Goal: Task Accomplishment & Management: Use online tool/utility

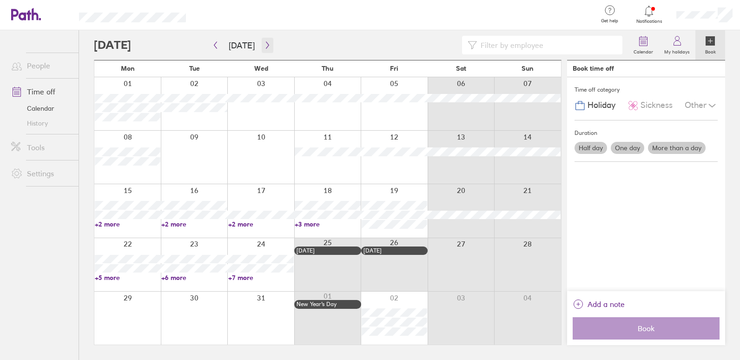
click at [265, 47] on icon "button" at bounding box center [267, 44] width 7 height 7
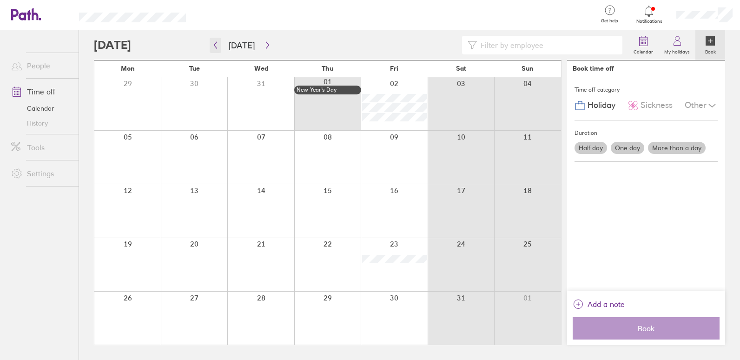
click at [217, 49] on button "button" at bounding box center [216, 45] width 12 height 15
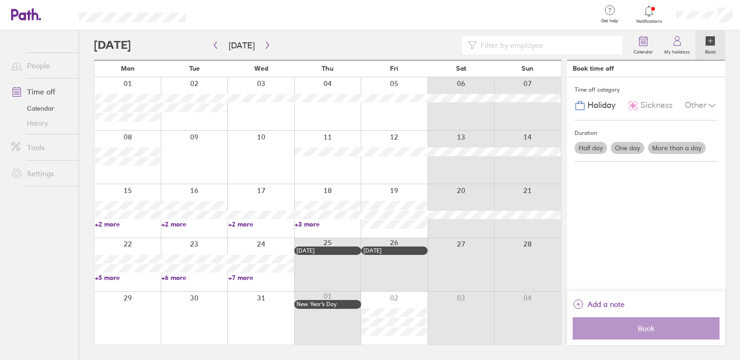
click at [247, 276] on link "+7 more" at bounding box center [261, 277] width 66 height 8
click at [173, 276] on link "+6 more" at bounding box center [192, 277] width 65 height 8
click at [173, 276] on link "+6 more" at bounding box center [194, 277] width 66 height 8
click at [103, 276] on link "+5 more" at bounding box center [127, 277] width 65 height 8
click at [111, 277] on link "+5 more" at bounding box center [128, 277] width 66 height 8
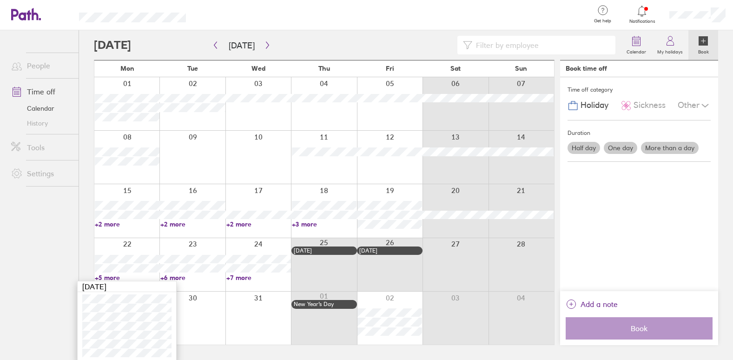
click at [242, 274] on link "+7 more" at bounding box center [258, 277] width 65 height 8
click at [234, 277] on link "+7 more" at bounding box center [261, 277] width 66 height 8
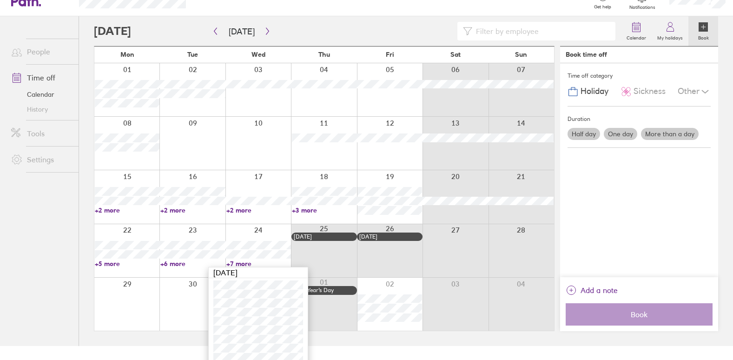
scroll to position [20, 0]
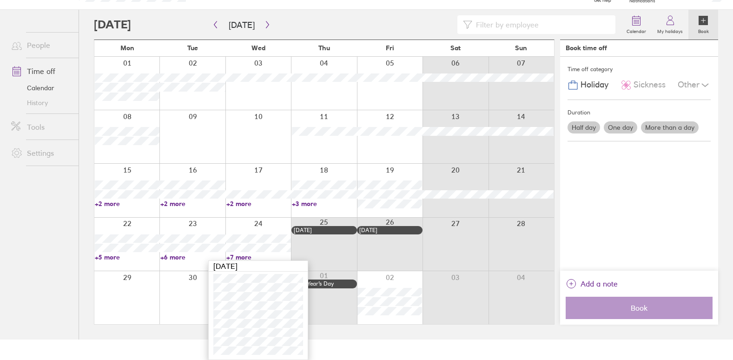
click at [164, 301] on div at bounding box center [192, 297] width 66 height 53
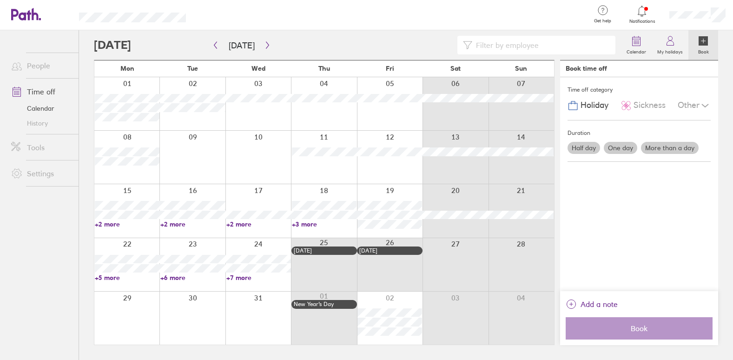
scroll to position [0, 0]
click at [248, 276] on link "+7 more" at bounding box center [261, 277] width 66 height 8
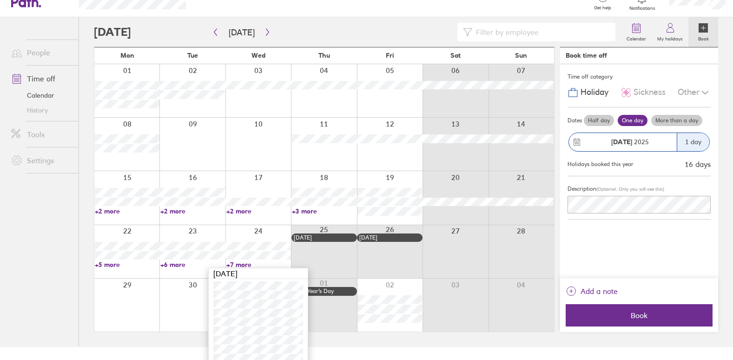
scroll to position [20, 0]
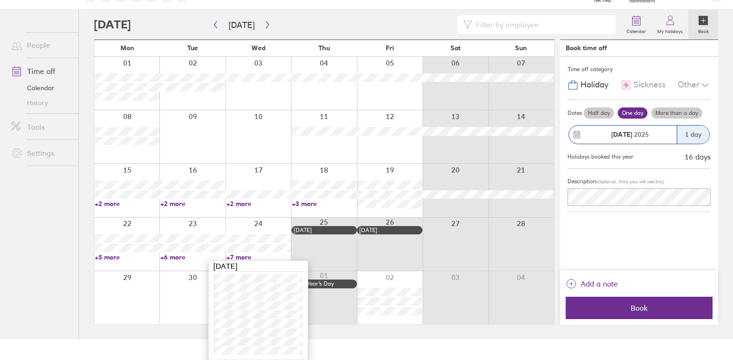
click at [175, 254] on link "+6 more" at bounding box center [192, 257] width 65 height 8
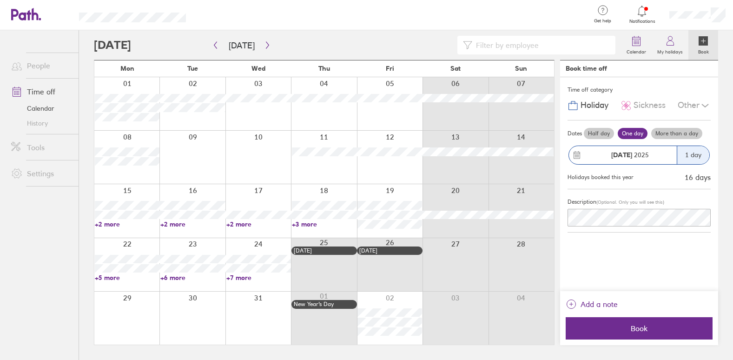
scroll to position [0, 0]
click at [172, 276] on link "+6 more" at bounding box center [194, 277] width 66 height 8
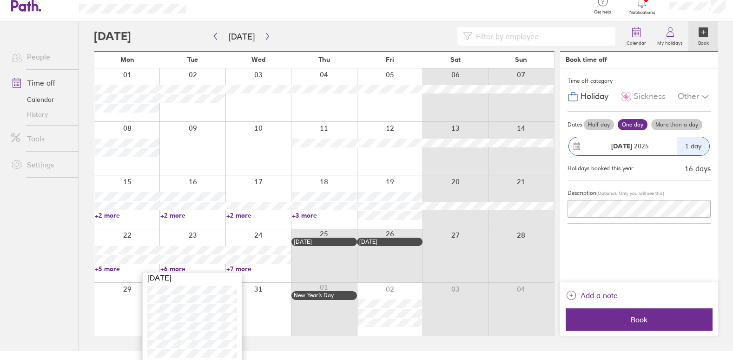
scroll to position [12, 0]
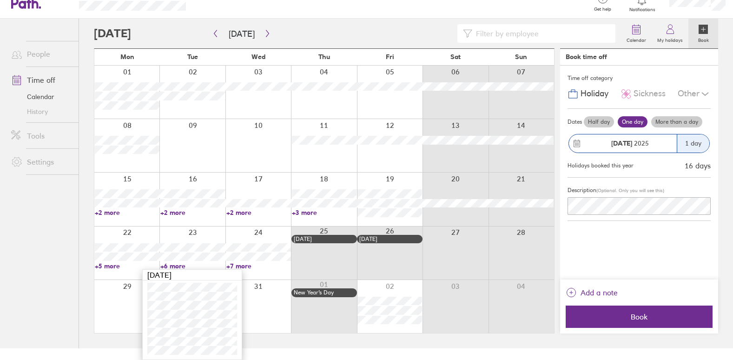
click at [113, 264] on link "+5 more" at bounding box center [127, 266] width 65 height 8
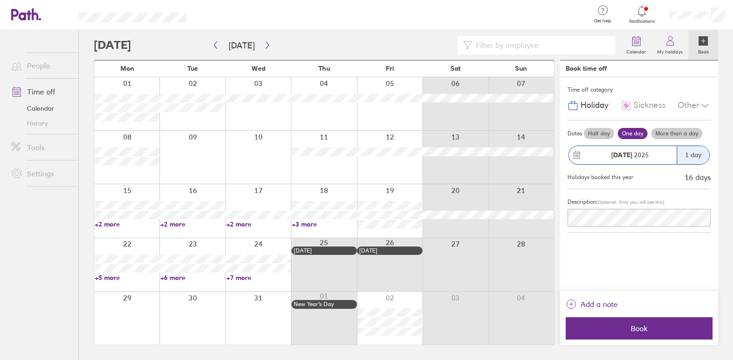
scroll to position [0, 0]
click at [113, 278] on link "+5 more" at bounding box center [128, 277] width 66 height 8
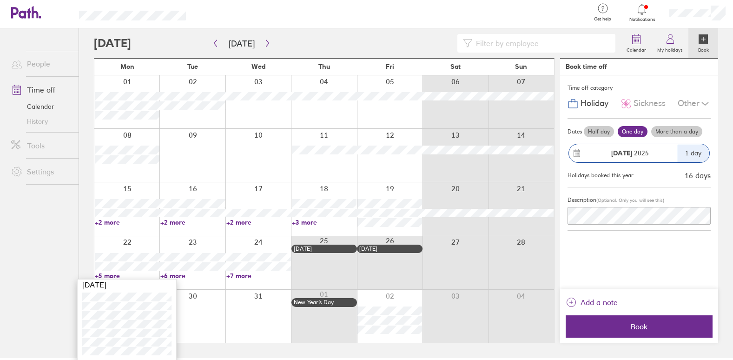
scroll to position [2, 0]
click at [243, 306] on div at bounding box center [258, 315] width 66 height 53
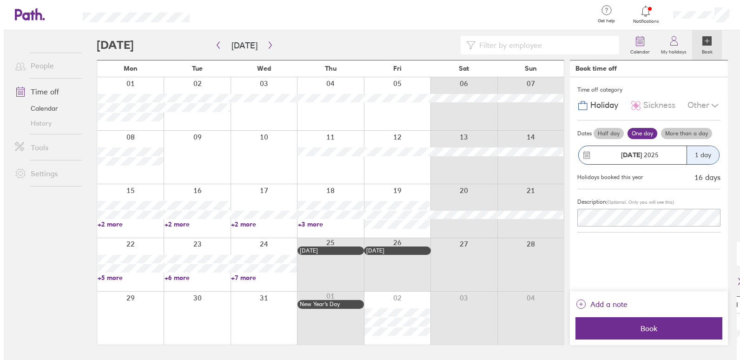
scroll to position [0, 0]
